Goal: Transaction & Acquisition: Book appointment/travel/reservation

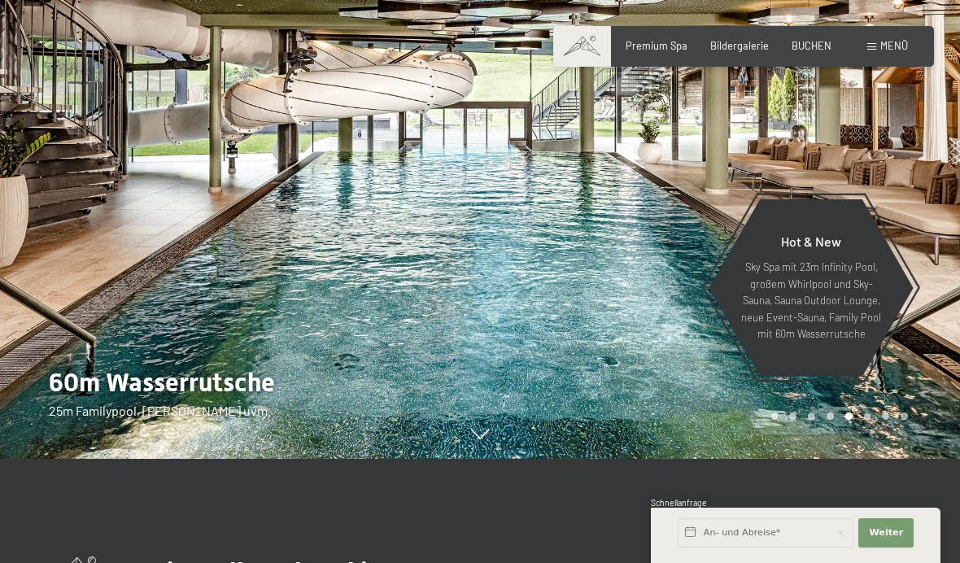
click at [886, 47] on span "Menü" at bounding box center [894, 45] width 28 height 13
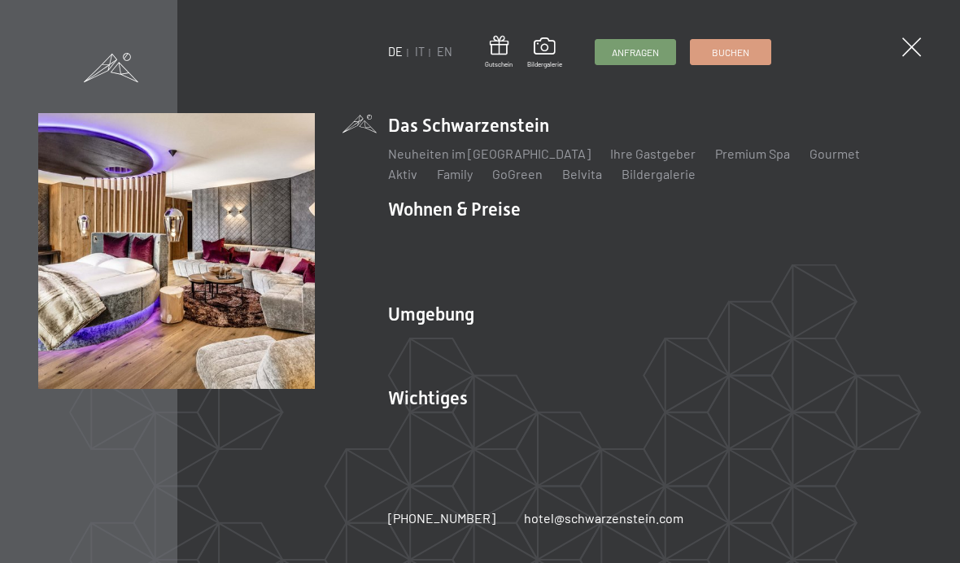
click at [562, 238] on link "Zimmer & Preise" at bounding box center [560, 236] width 94 height 15
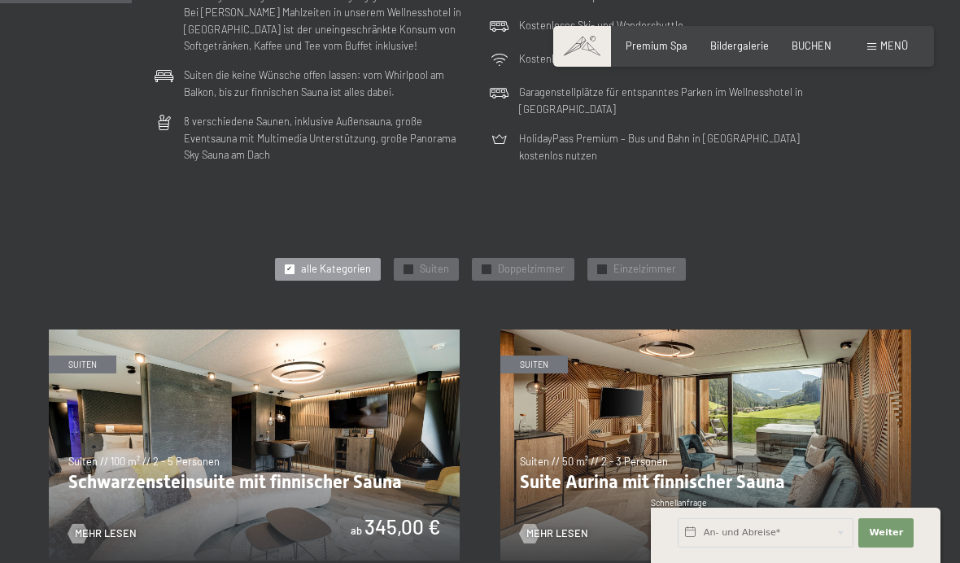
scroll to position [539, 0]
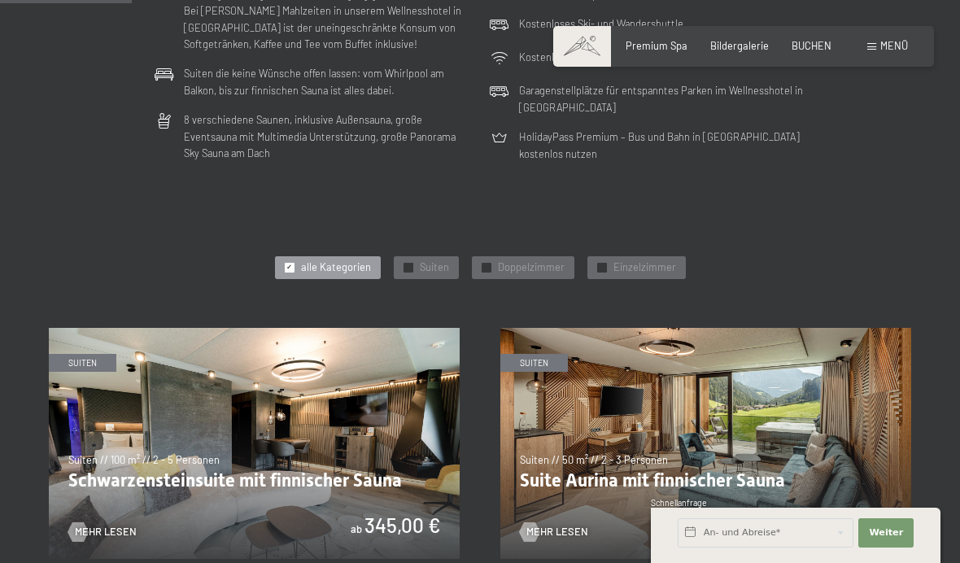
click at [736, 395] on img at bounding box center [705, 443] width 411 height 231
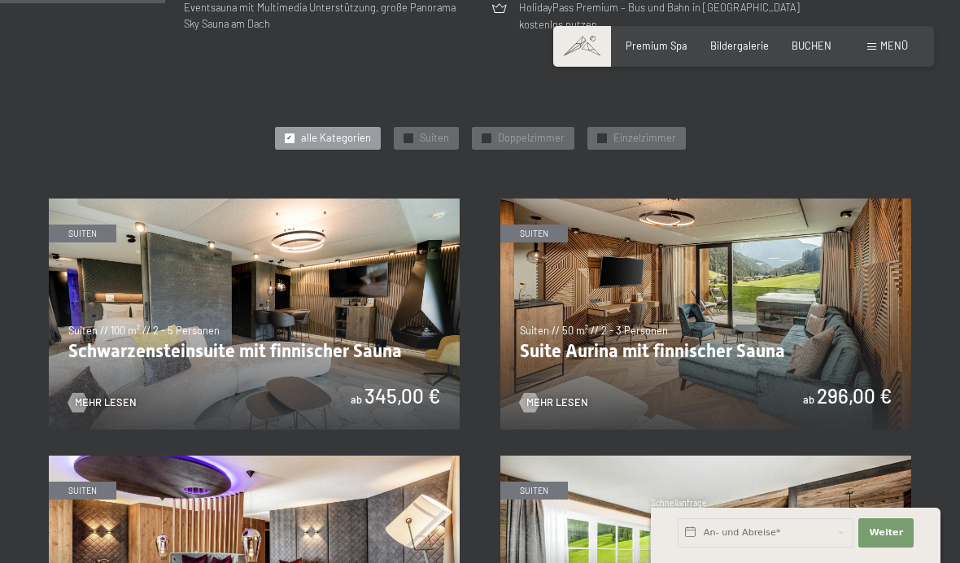
scroll to position [667, 0]
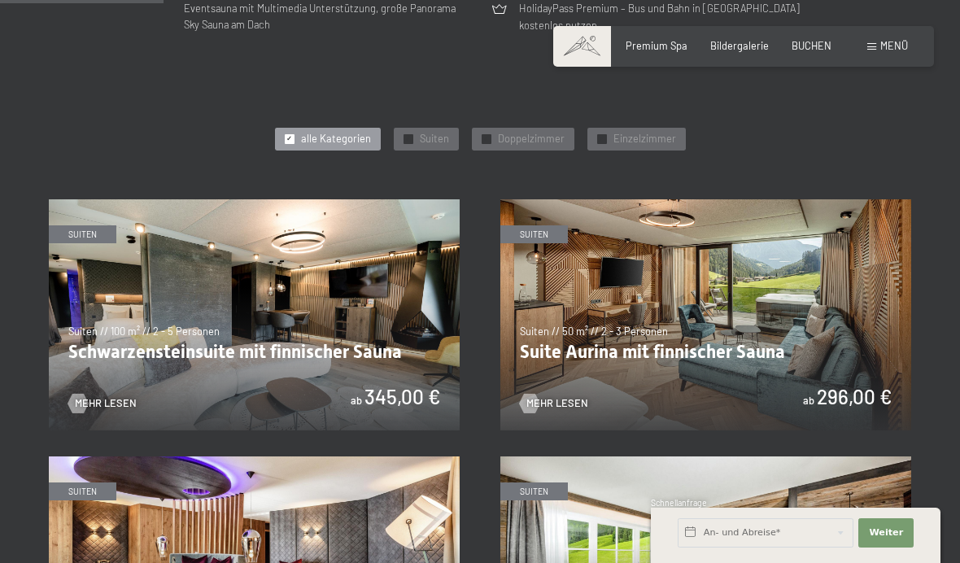
click at [117, 347] on img at bounding box center [254, 314] width 411 height 231
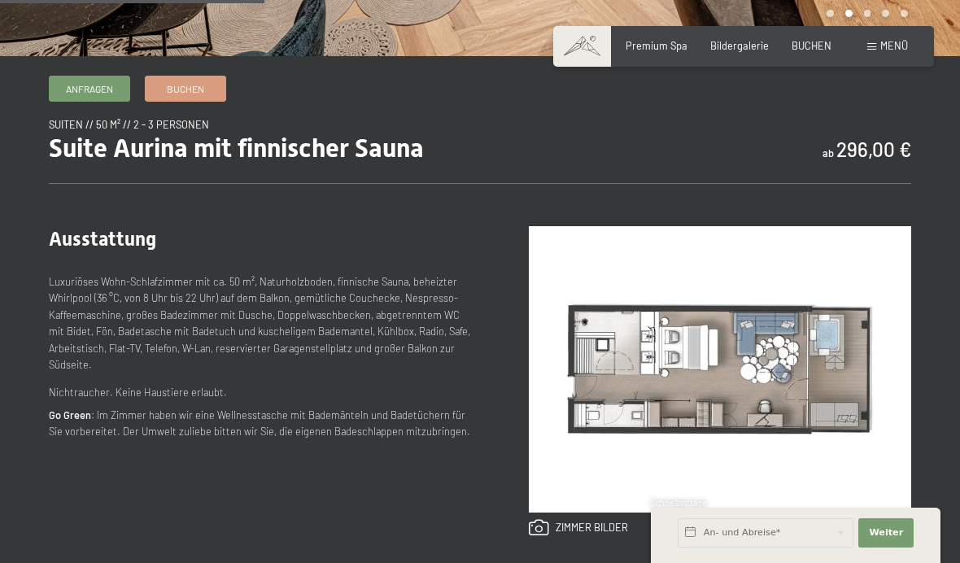
scroll to position [502, 0]
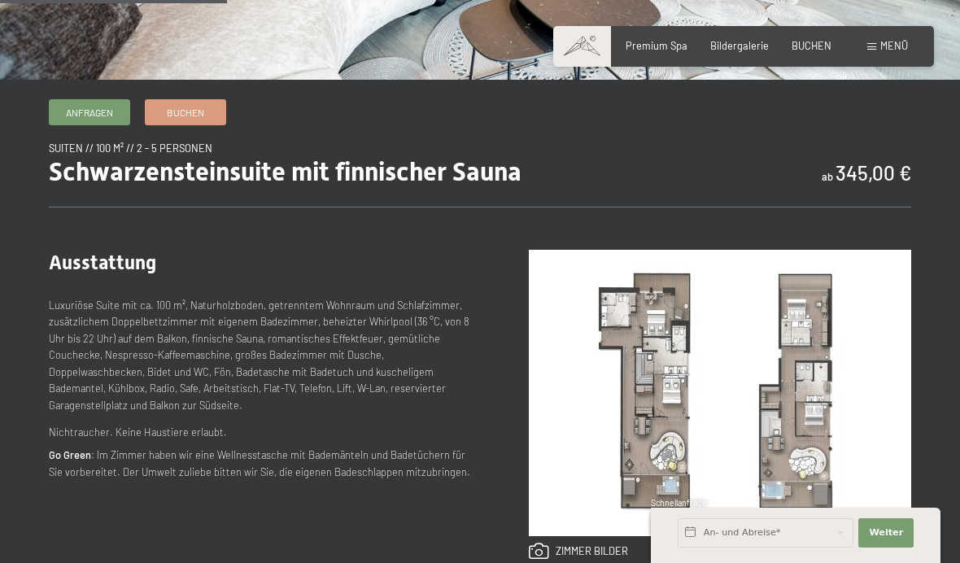
scroll to position [447, 0]
